Goal: Find specific page/section: Find specific page/section

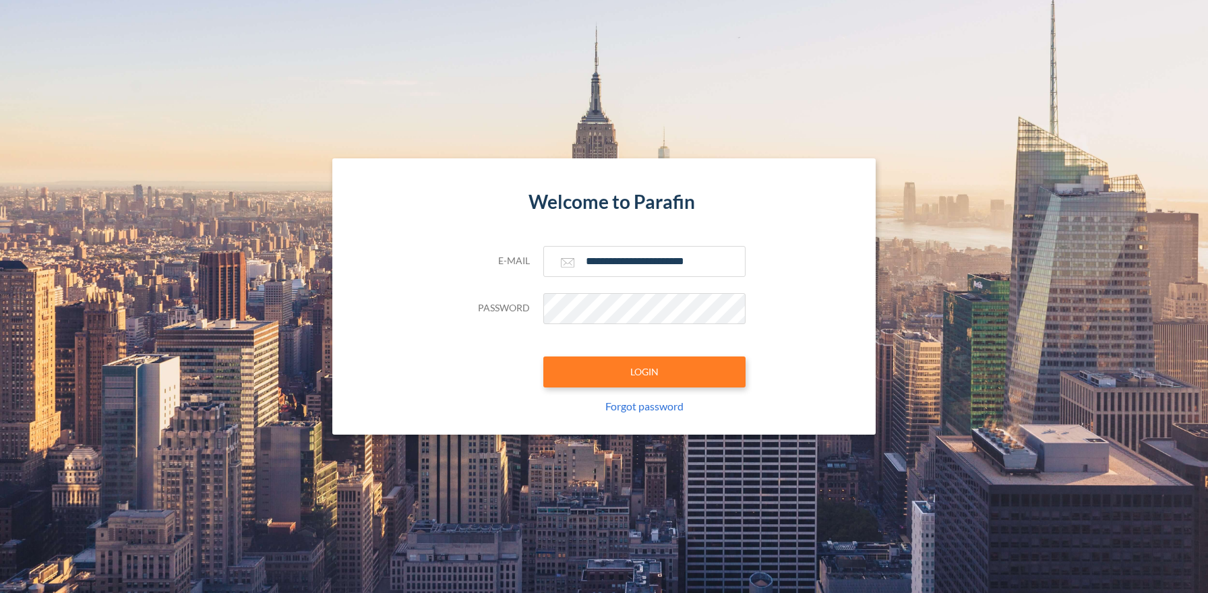
type input "**********"
click at [644, 372] on button "LOGIN" at bounding box center [645, 372] width 202 height 31
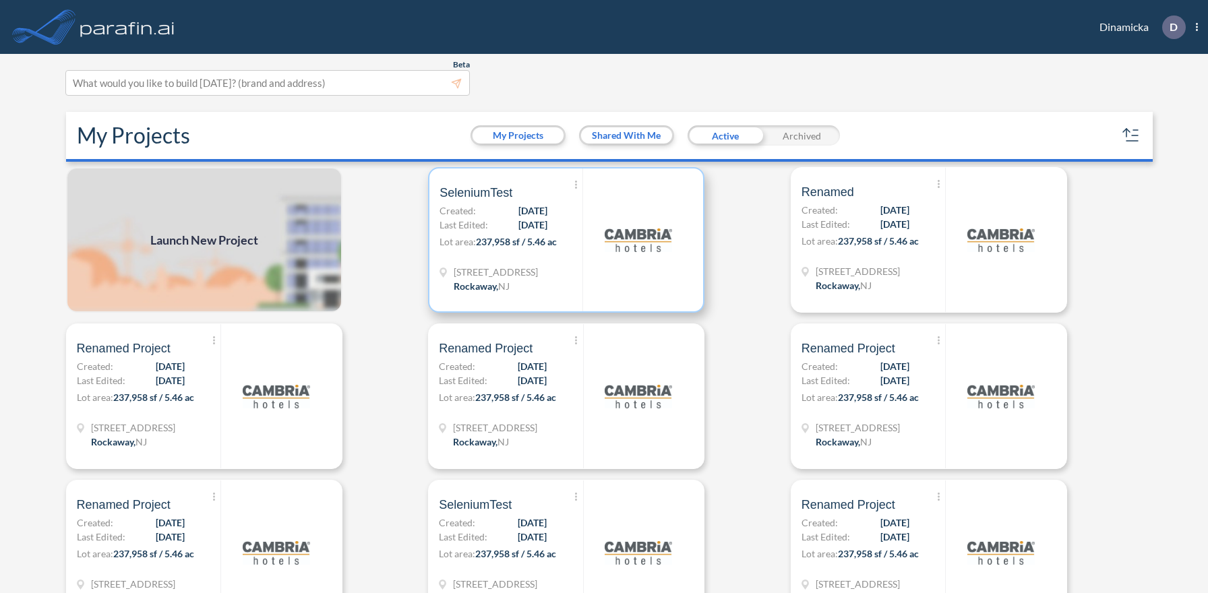
scroll to position [3, 0]
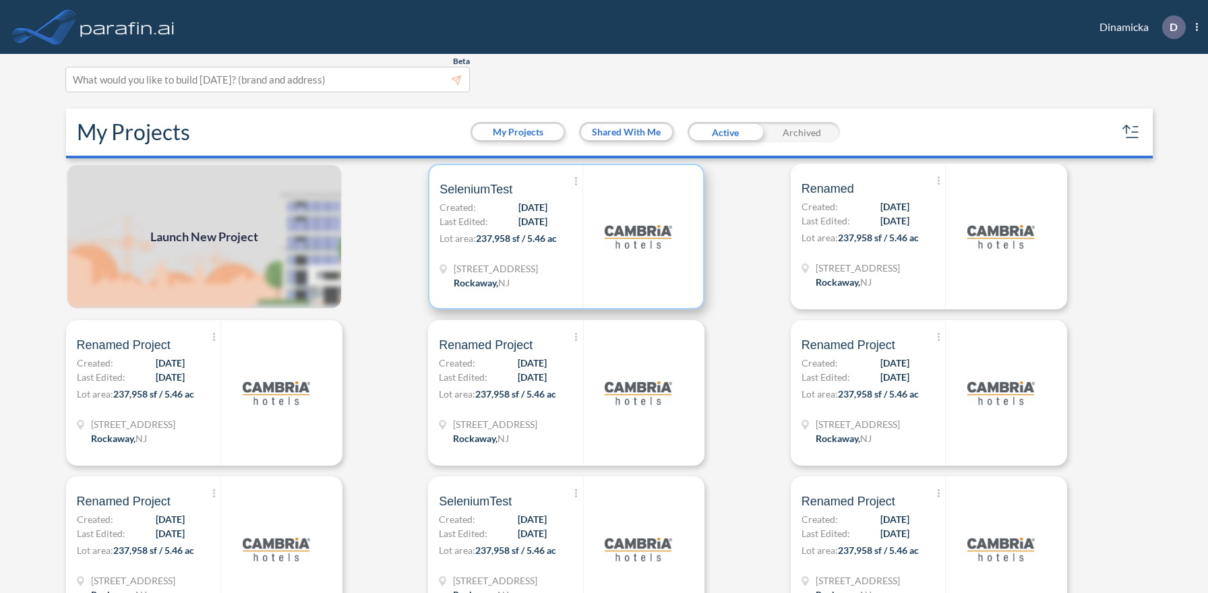
click at [566, 236] on p "Lot area: 237,958 sf / 5.46 ac" at bounding box center [511, 241] width 143 height 20
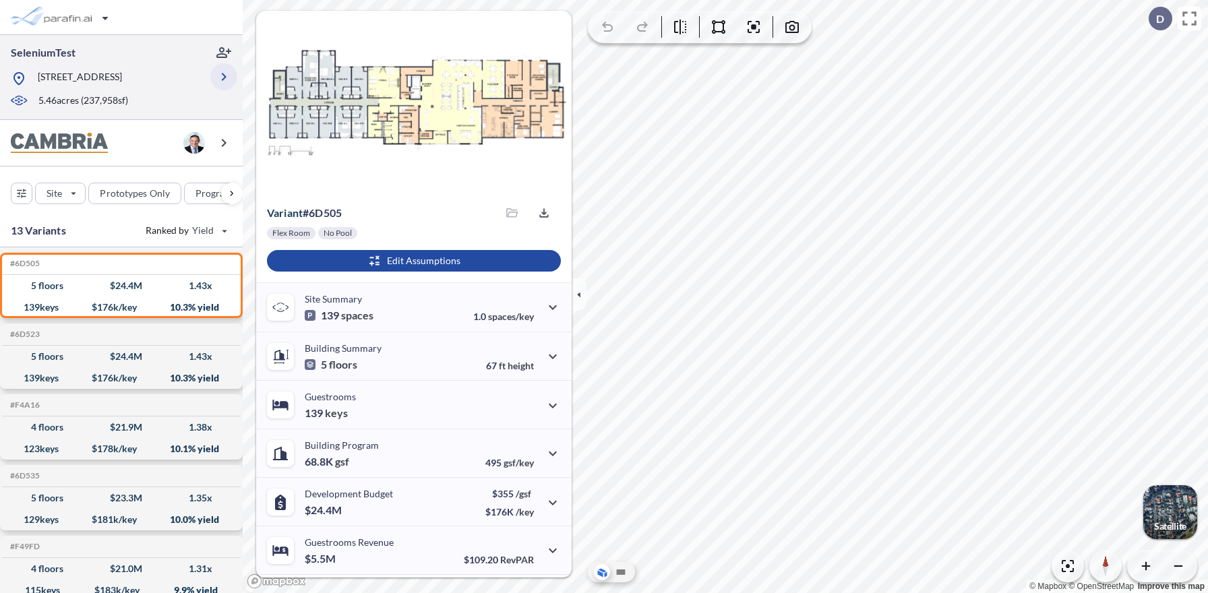
click at [224, 77] on icon "button" at bounding box center [224, 77] width 16 height 16
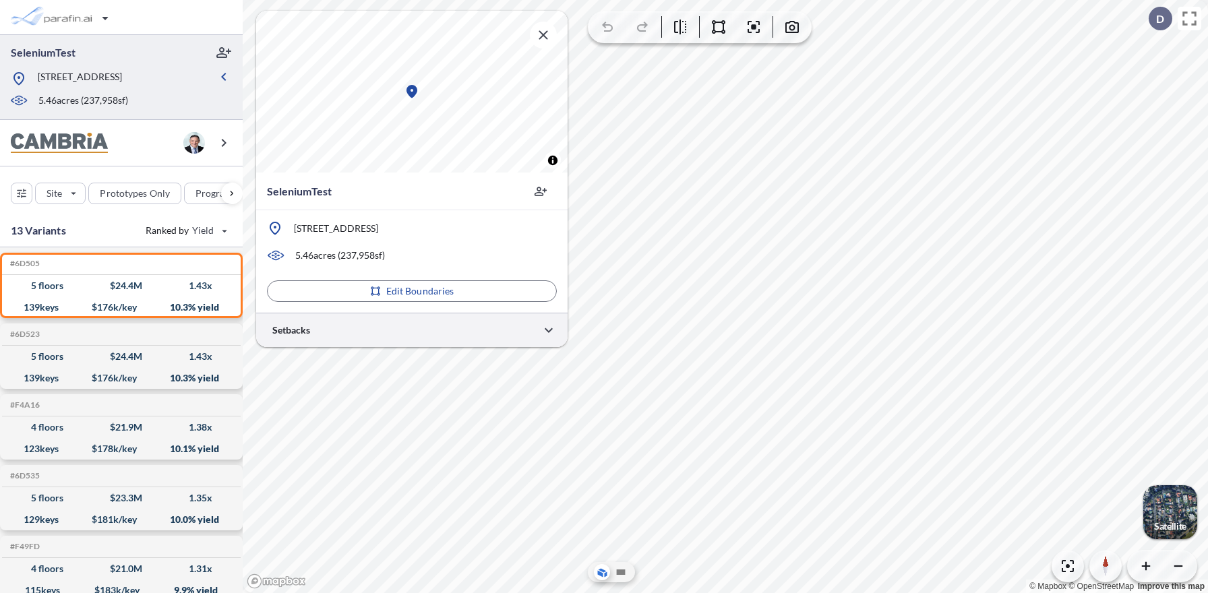
click at [412, 330] on div at bounding box center [412, 330] width 312 height 34
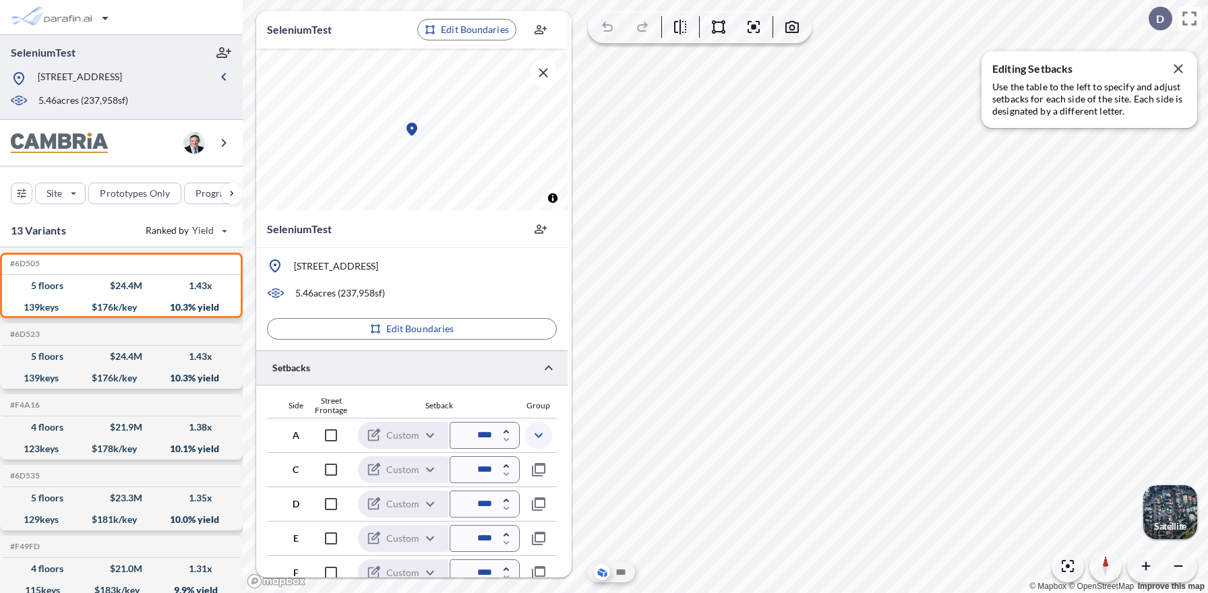
scroll to position [356, 0]
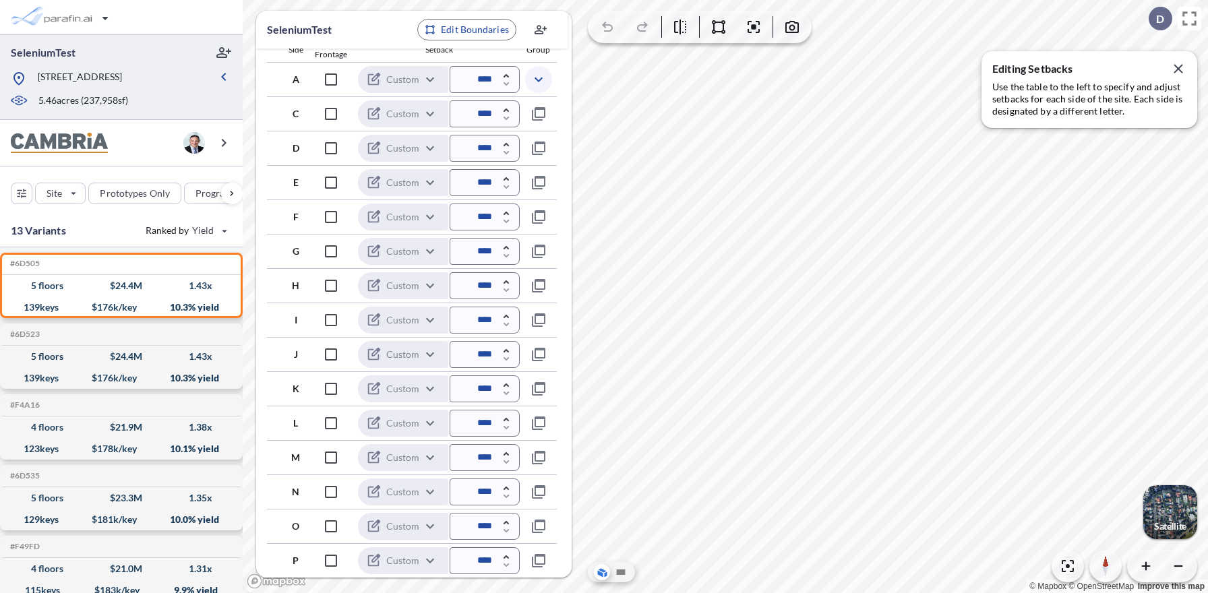
click at [539, 79] on icon "button" at bounding box center [539, 79] width 16 height 16
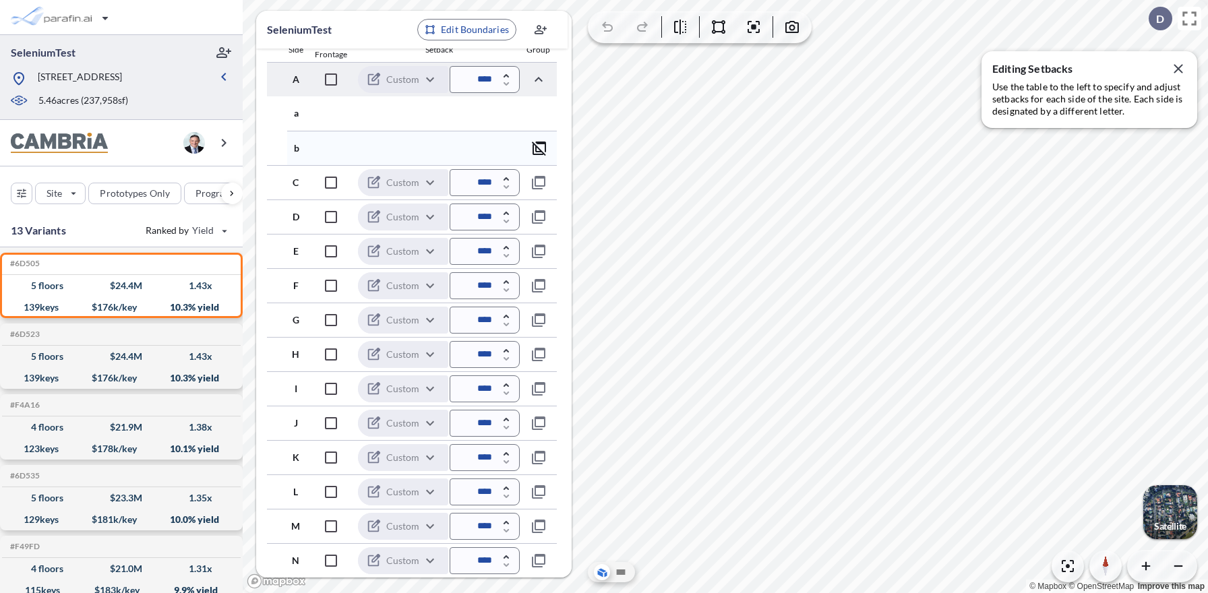
scroll to position [425, 0]
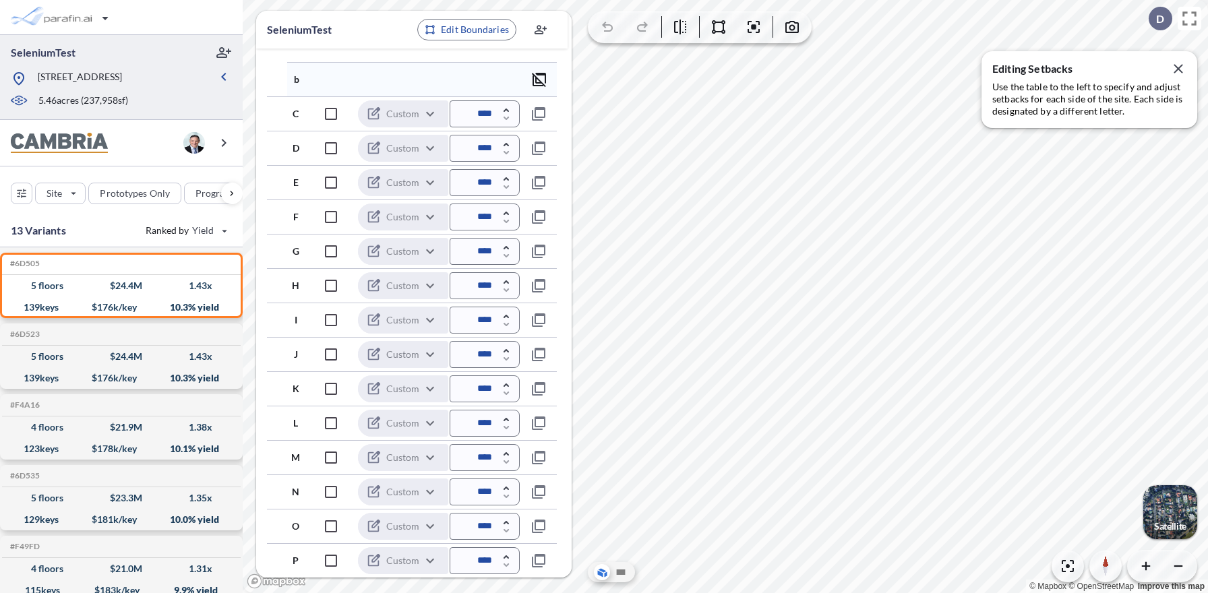
click at [540, 79] on icon "button" at bounding box center [539, 79] width 16 height 16
